Goal: Navigation & Orientation: Find specific page/section

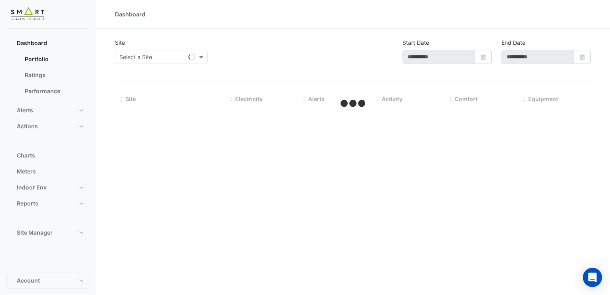
type input "**********"
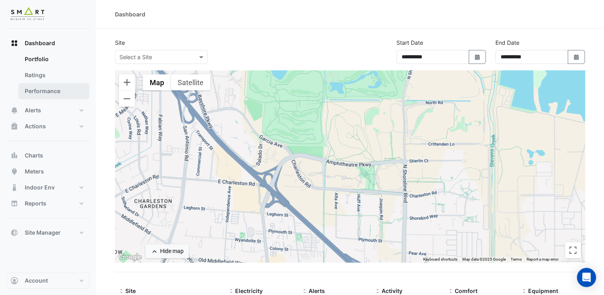
scroll to position [54, 0]
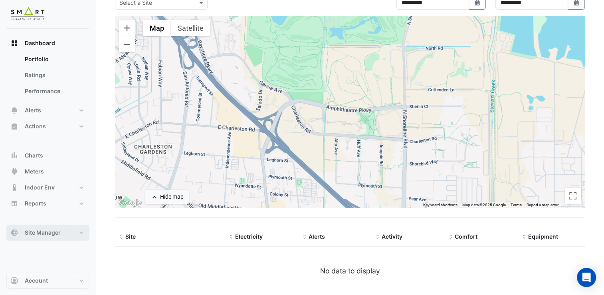
click at [54, 234] on span "Site Manager" at bounding box center [43, 232] width 36 height 8
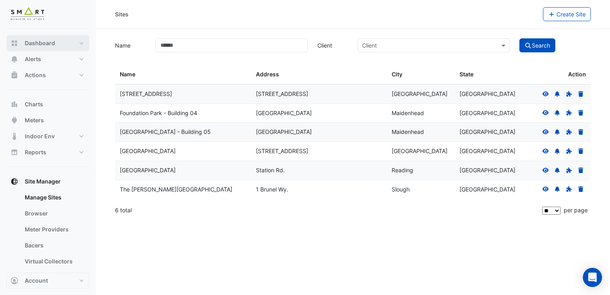
click at [51, 45] on span "Dashboard" at bounding box center [40, 43] width 30 height 8
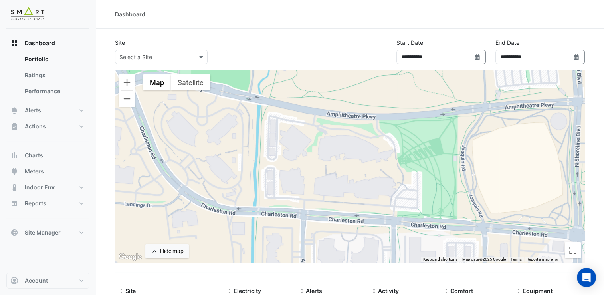
click at [192, 58] on div at bounding box center [161, 56] width 92 height 9
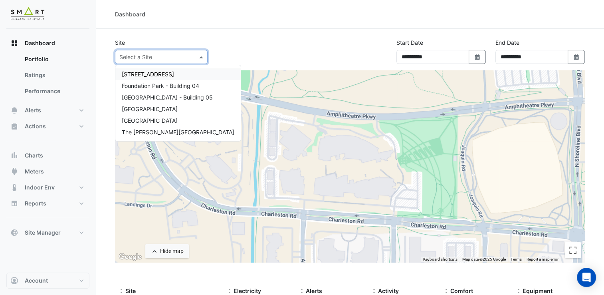
click at [201, 55] on span at bounding box center [202, 57] width 10 height 8
click at [201, 56] on span at bounding box center [202, 57] width 10 height 8
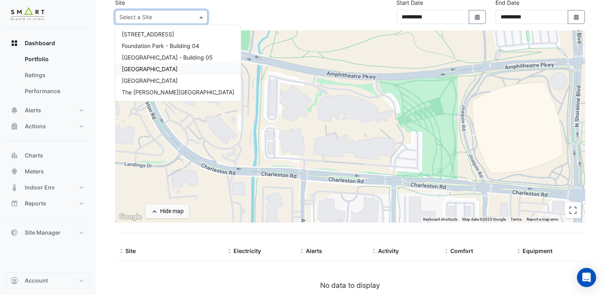
click at [170, 69] on div "[GEOGRAPHIC_DATA]" at bounding box center [177, 69] width 125 height 12
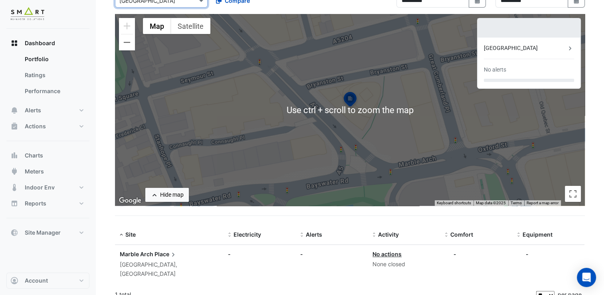
scroll to position [16, 0]
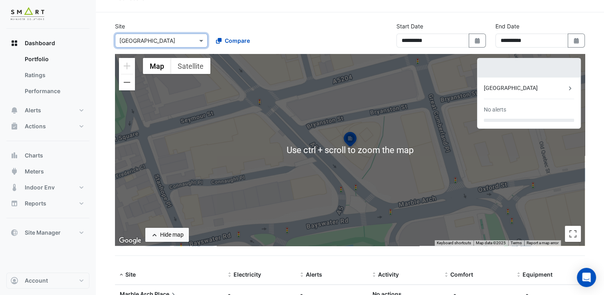
click at [349, 138] on img at bounding box center [350, 140] width 18 height 19
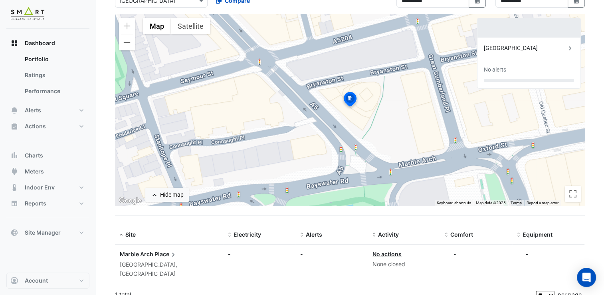
click at [351, 98] on img at bounding box center [350, 100] width 18 height 19
click at [353, 97] on img at bounding box center [350, 100] width 18 height 19
click at [353, 98] on img at bounding box center [350, 100] width 18 height 19
click at [353, 99] on img at bounding box center [350, 100] width 18 height 19
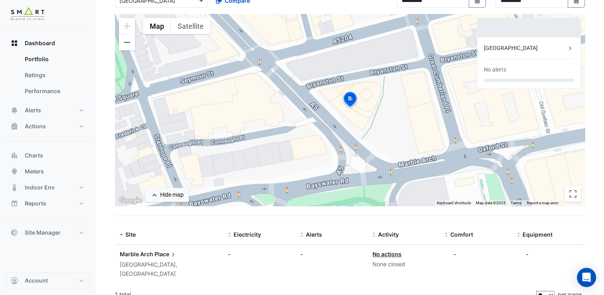
click at [347, 98] on img at bounding box center [350, 100] width 18 height 19
click at [54, 232] on span "Site Manager" at bounding box center [43, 232] width 36 height 8
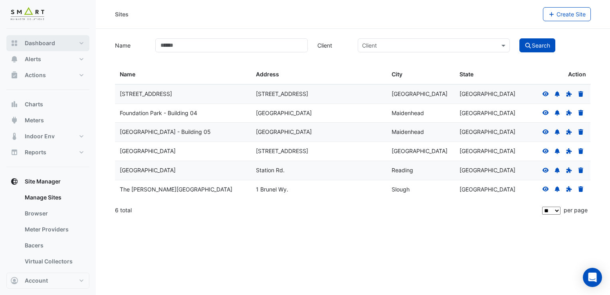
click at [42, 38] on button "Dashboard" at bounding box center [47, 43] width 83 height 16
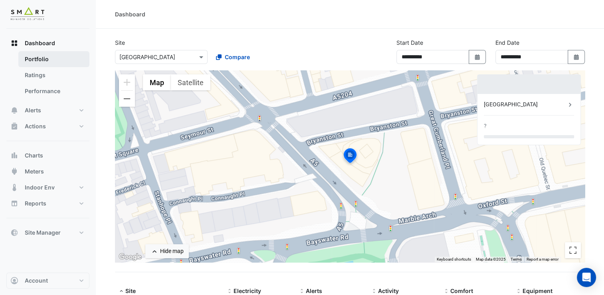
click at [60, 60] on link "Portfolio" at bounding box center [53, 59] width 71 height 16
click at [57, 76] on link "Ratings" at bounding box center [53, 75] width 71 height 16
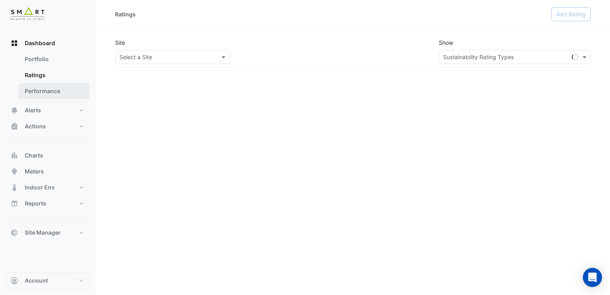
click at [54, 91] on link "Performance" at bounding box center [53, 91] width 71 height 16
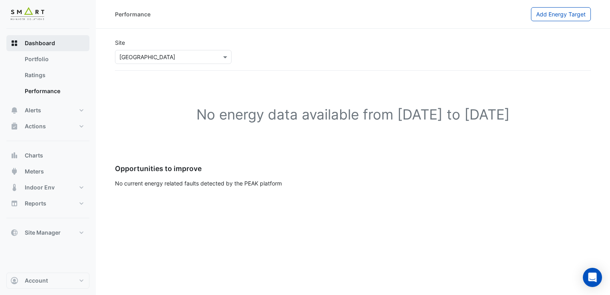
click at [67, 48] on button "Dashboard" at bounding box center [47, 43] width 83 height 16
click at [54, 47] on button "Dashboard" at bounding box center [47, 43] width 83 height 16
